Goal: Obtain resource: Obtain resource

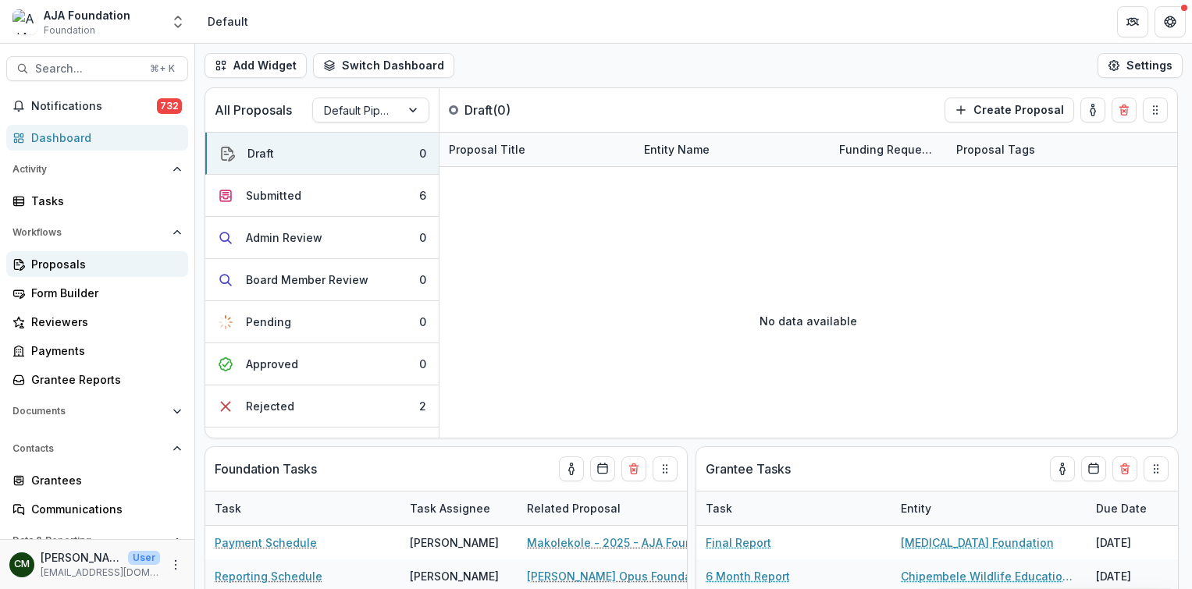
click at [65, 266] on div "Proposals" at bounding box center [103, 264] width 144 height 16
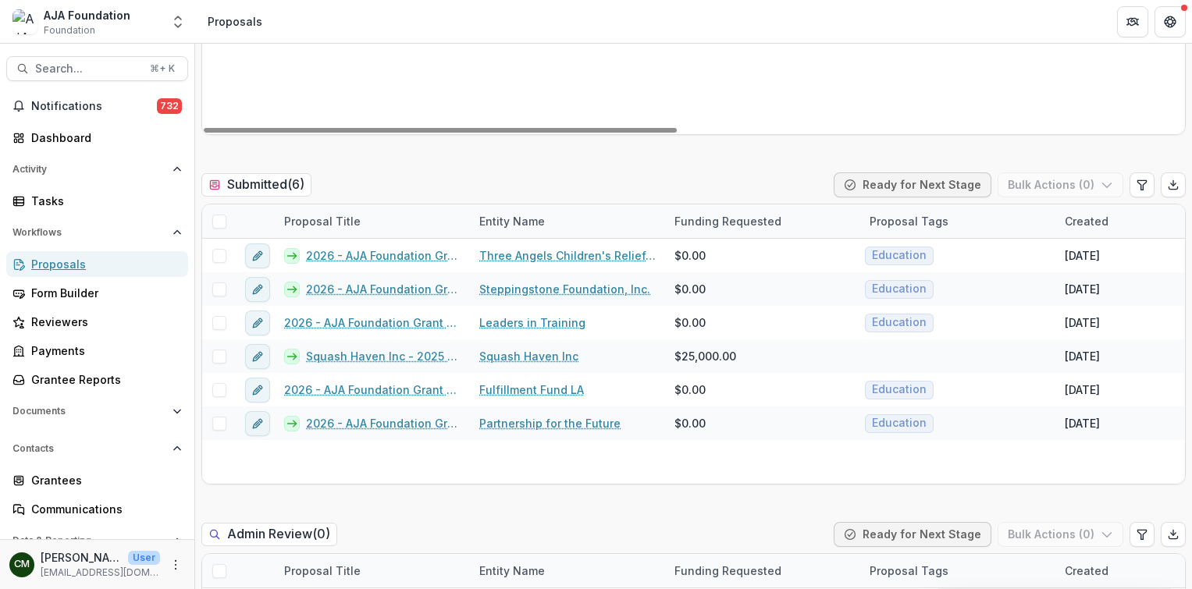
scroll to position [386, 0]
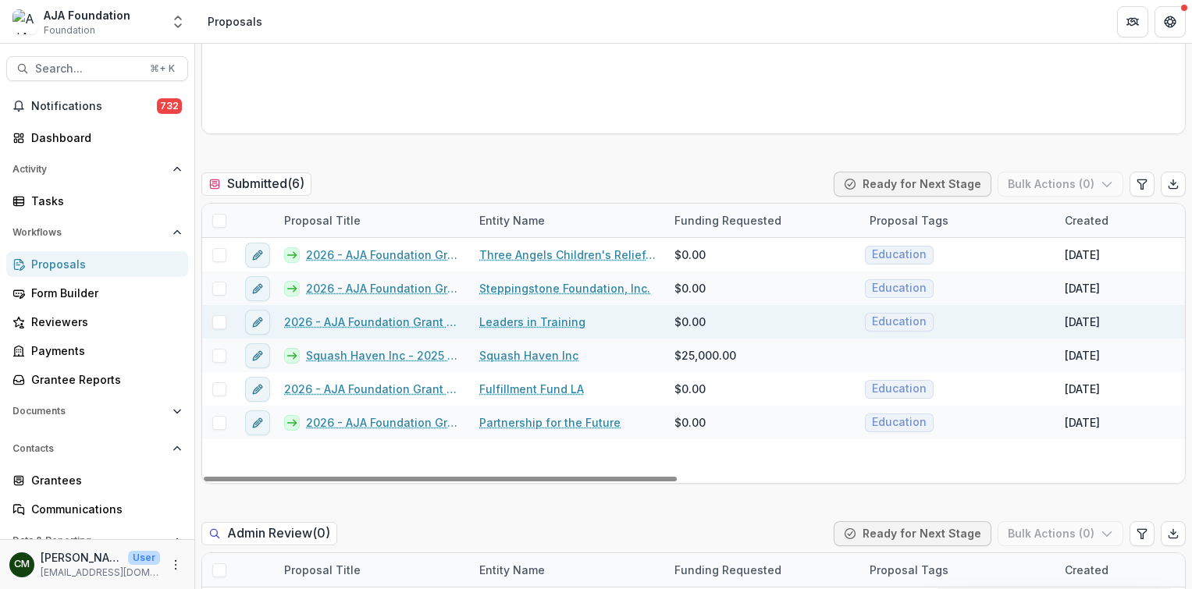
click at [389, 323] on link "2026 - AJA Foundation Grant Application" at bounding box center [372, 322] width 176 height 16
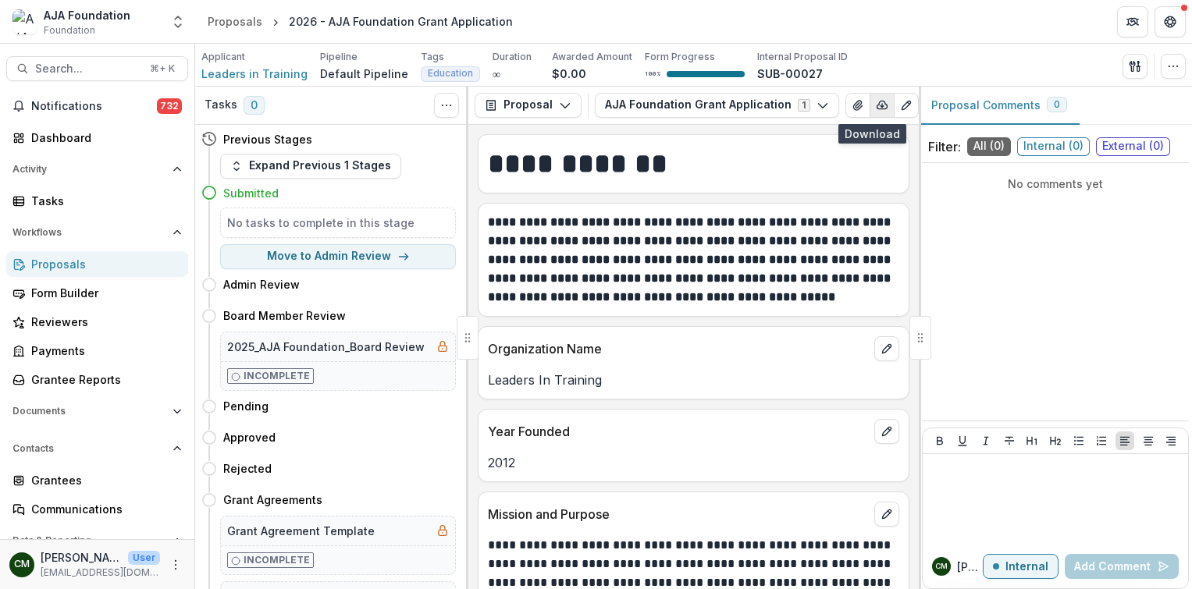
click at [876, 110] on icon "button" at bounding box center [882, 105] width 12 height 12
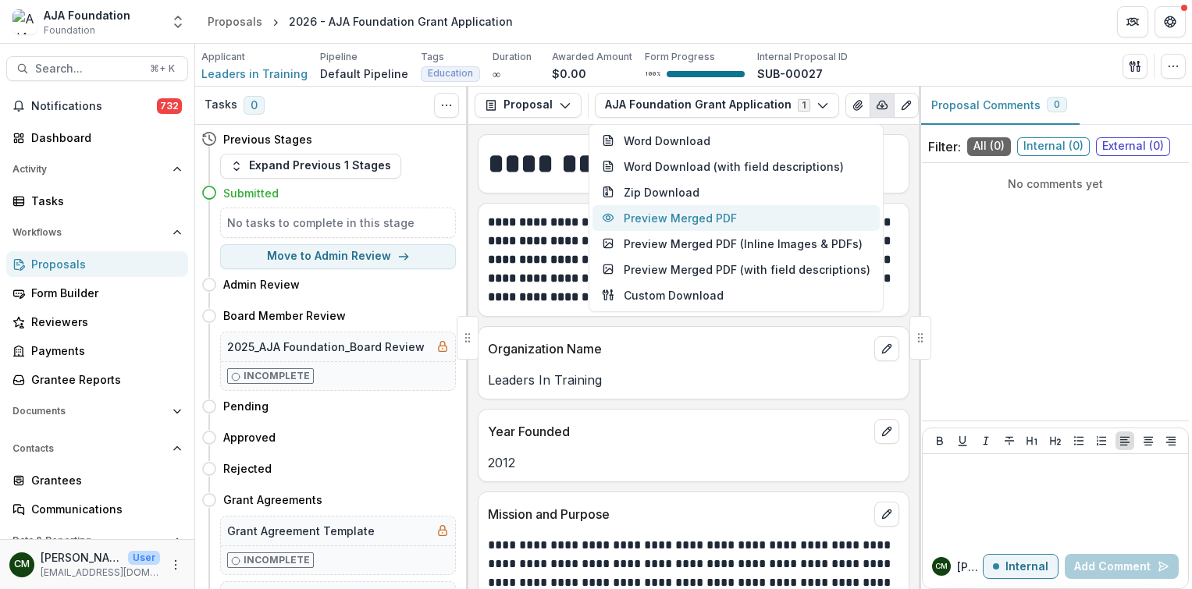
click at [726, 215] on button "Preview Merged PDF" at bounding box center [735, 218] width 287 height 26
